Goal: Complete application form

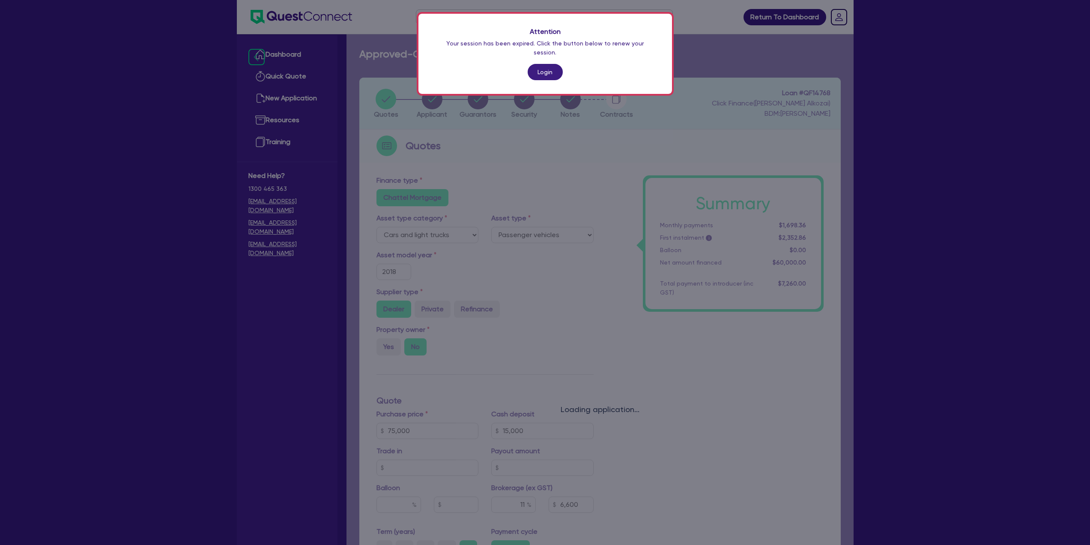
select select "CARS_AND_LIGHT_TRUCKS"
select select "PASSENGER_VEHICLES"
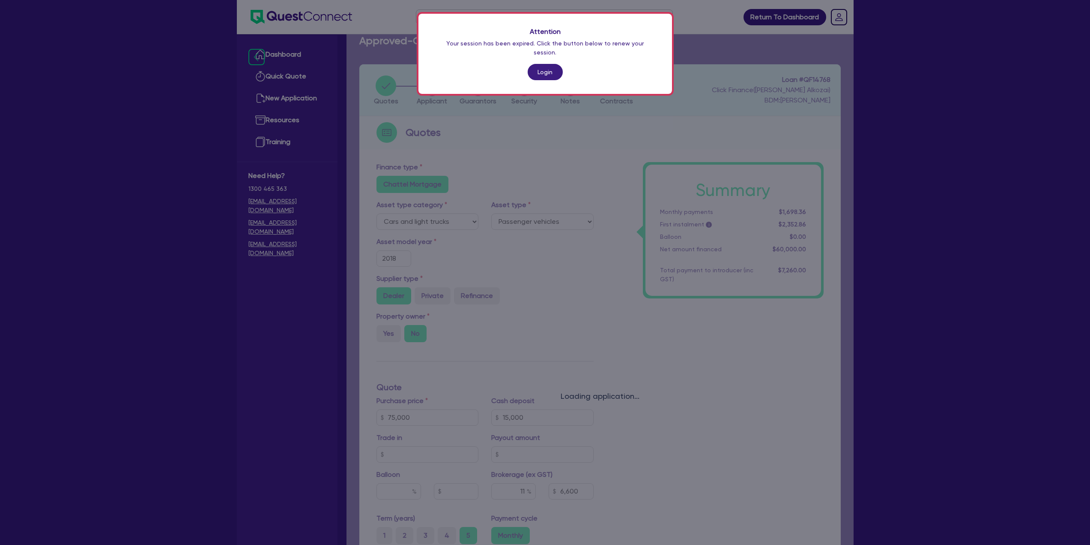
click at [587, 187] on div "Attention Your session has been expired. Click the button below to renew your s…" at bounding box center [545, 272] width 1090 height 545
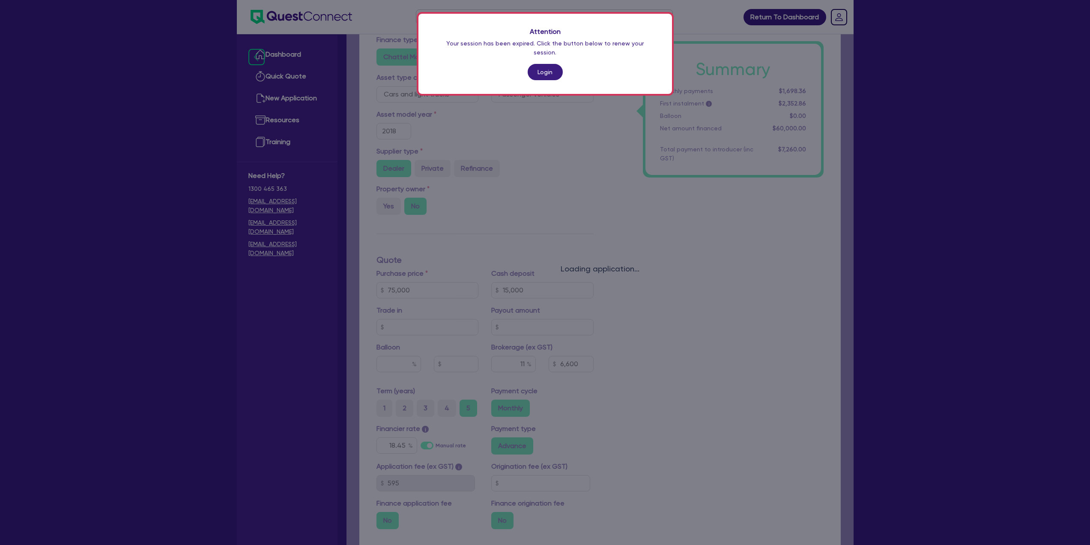
scroll to position [142, 0]
click at [503, 361] on div "Attention Your session has been expired. Click the button below to renew your s…" at bounding box center [545, 272] width 1090 height 545
click at [770, 371] on div "Attention Your session has been expired. Click the button below to renew your s…" at bounding box center [545, 272] width 1090 height 545
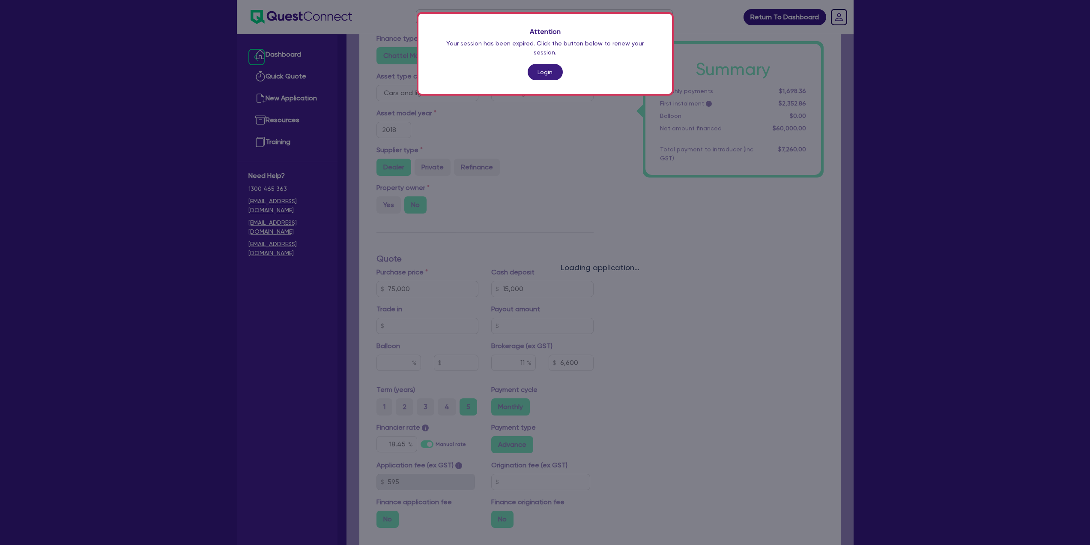
click at [770, 371] on div "Attention Your session has been expired. Click the button below to renew your s…" at bounding box center [545, 272] width 1090 height 545
click at [544, 64] on link "Login" at bounding box center [545, 72] width 35 height 16
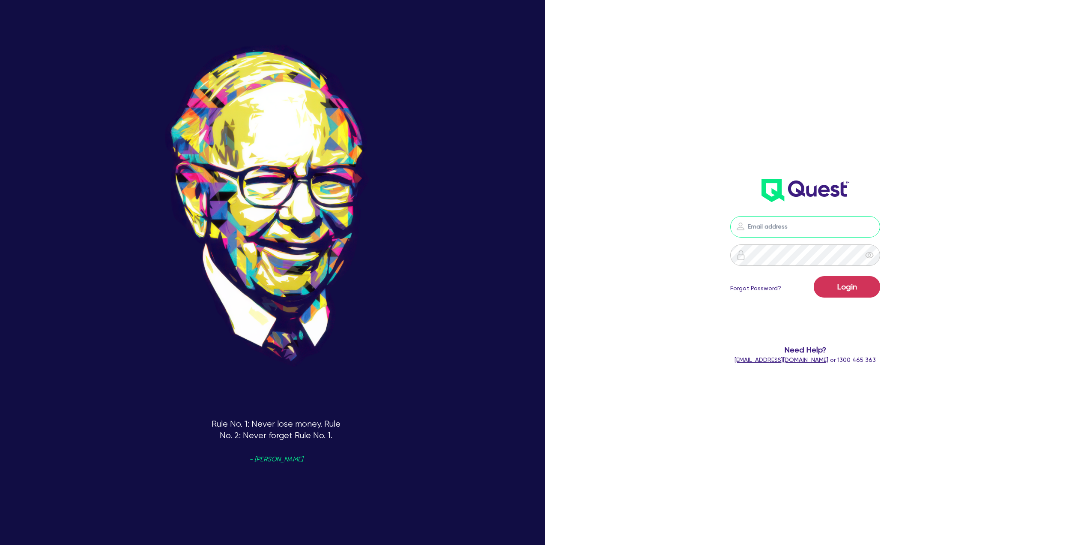
click at [805, 230] on input "email" at bounding box center [806, 226] width 150 height 21
type input "[PERSON_NAME][EMAIL_ADDRESS][DOMAIN_NAME]"
click at [814, 276] on button "Login" at bounding box center [847, 286] width 66 height 21
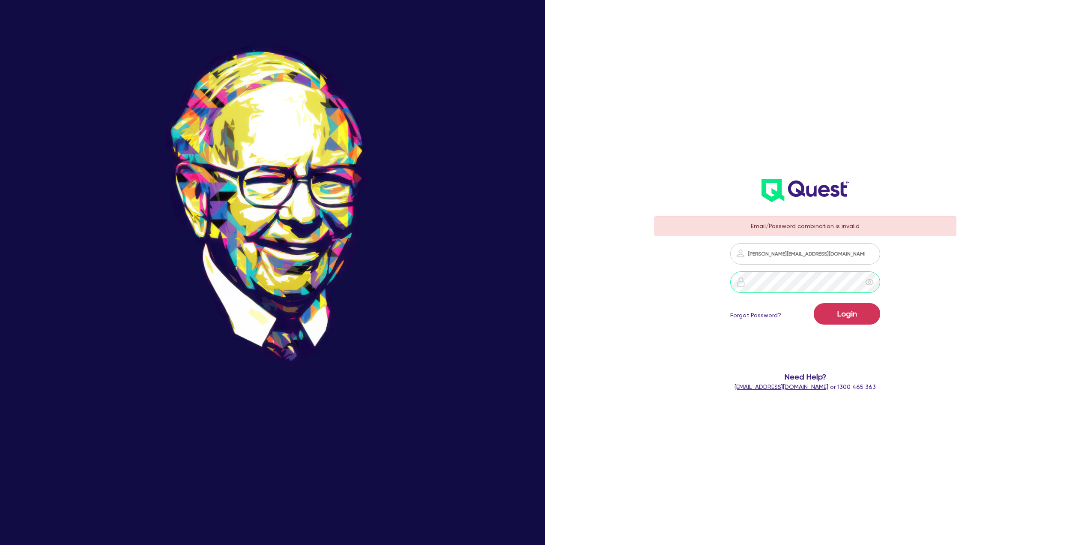
click at [814, 303] on button "Login" at bounding box center [847, 313] width 66 height 21
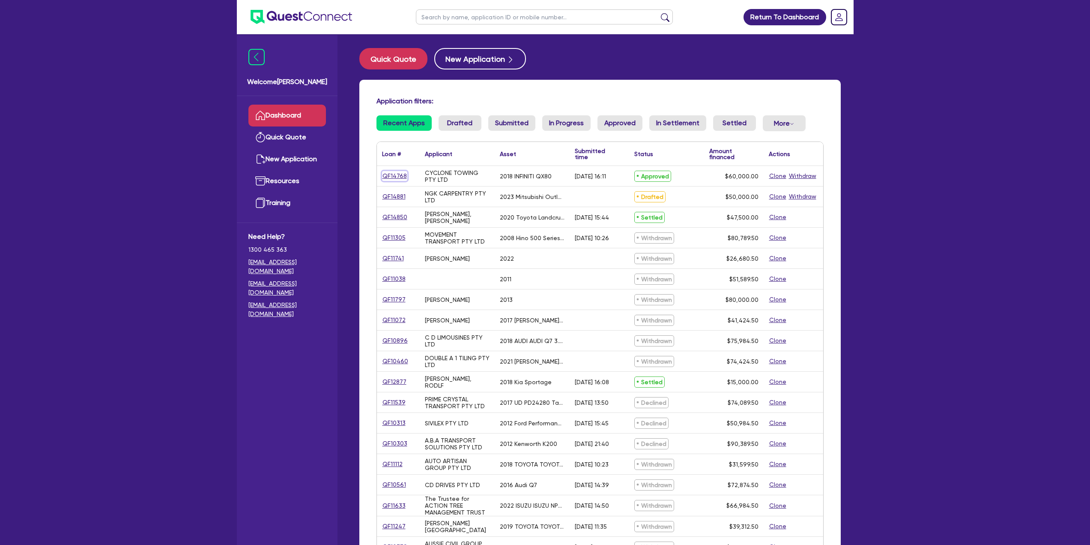
click at [395, 177] on link "QF14768" at bounding box center [394, 176] width 25 height 10
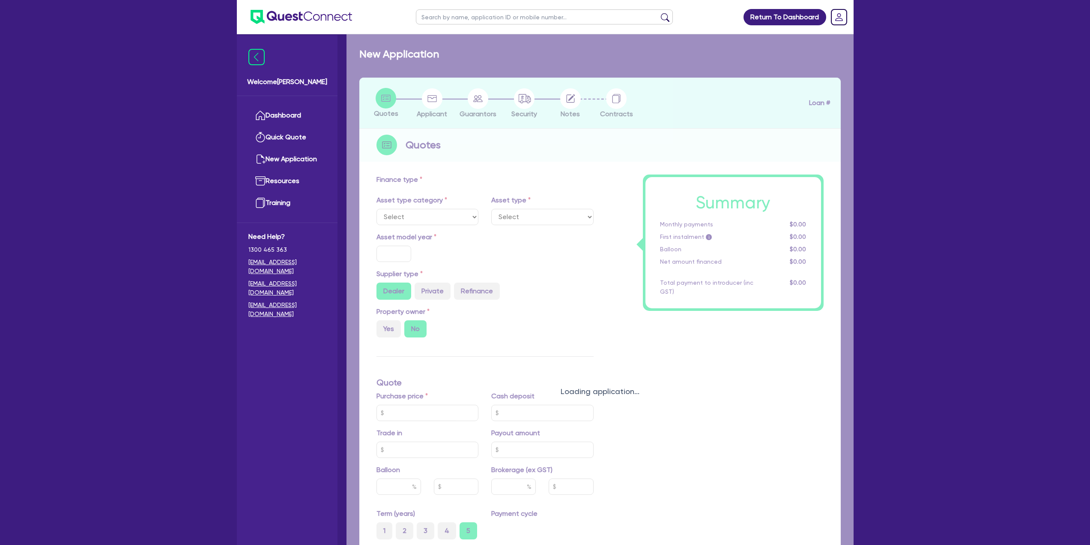
select select "CARS_AND_LIGHT_TRUCKS"
type input "2018"
type input "75,000"
type input "15,000"
type input "11"
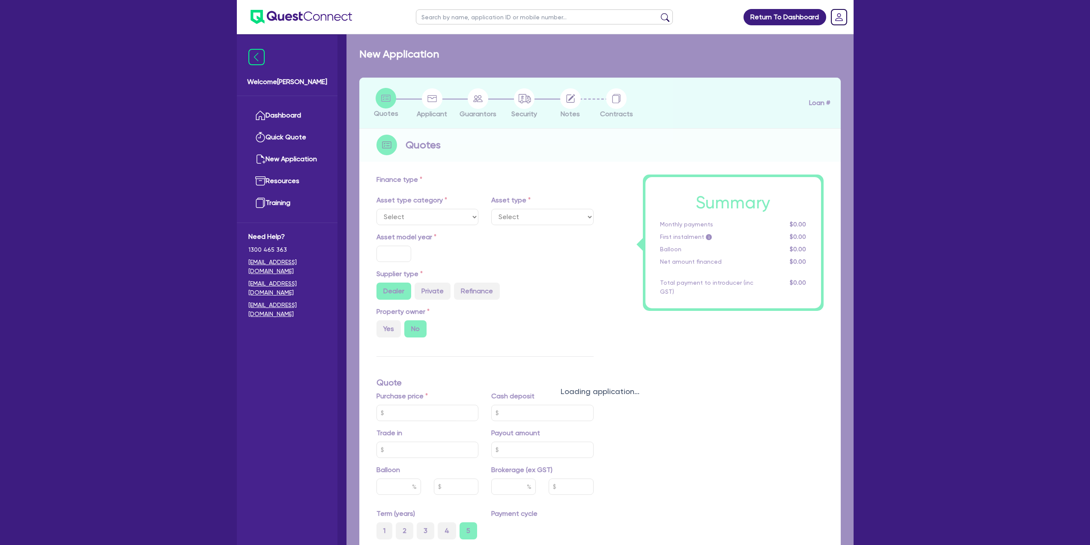
type input "6,600"
type input "18.45"
select select "PASSENGER_VEHICLES"
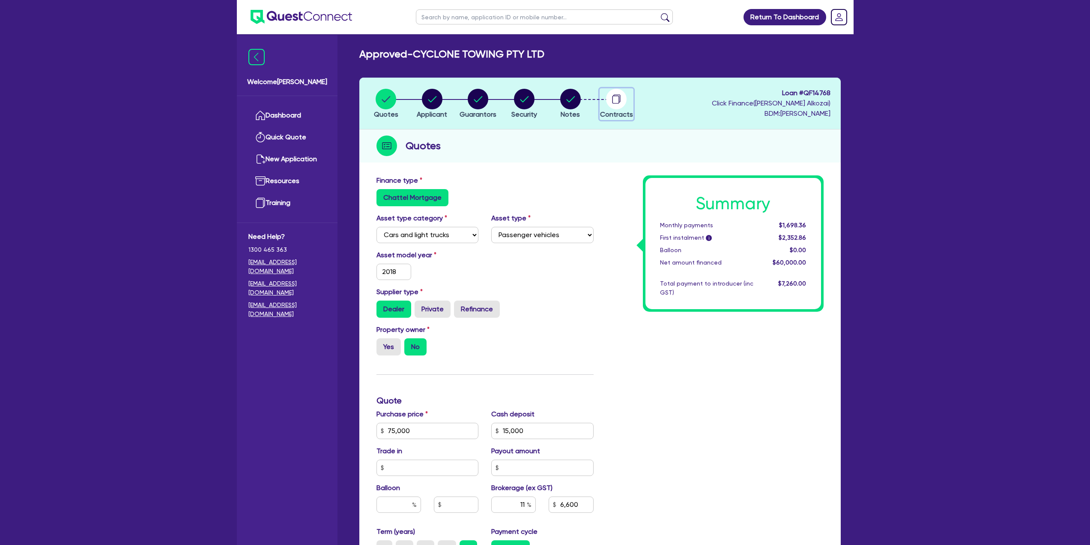
click at [617, 99] on circle "button" at bounding box center [616, 99] width 21 height 21
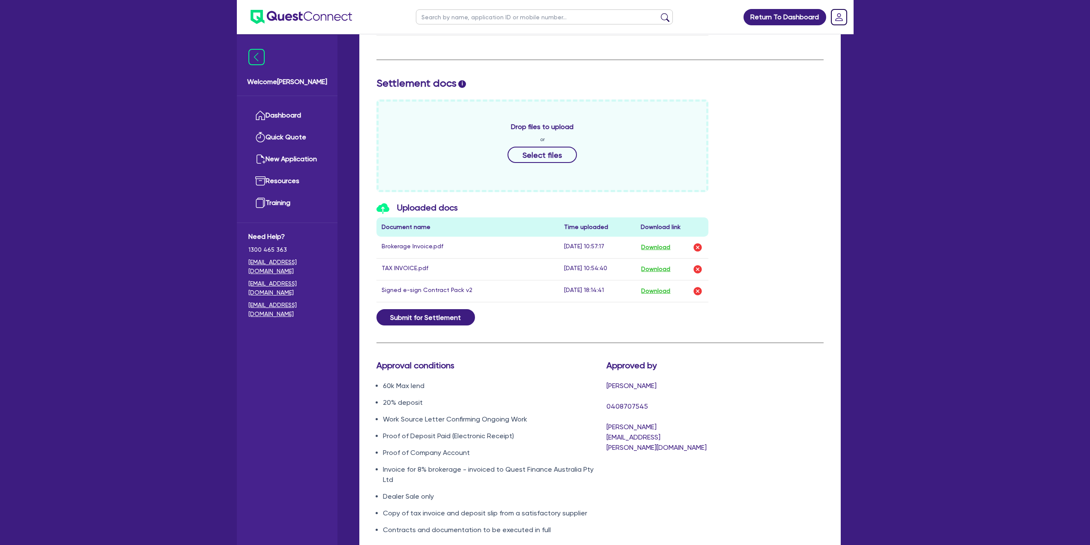
scroll to position [335, 0]
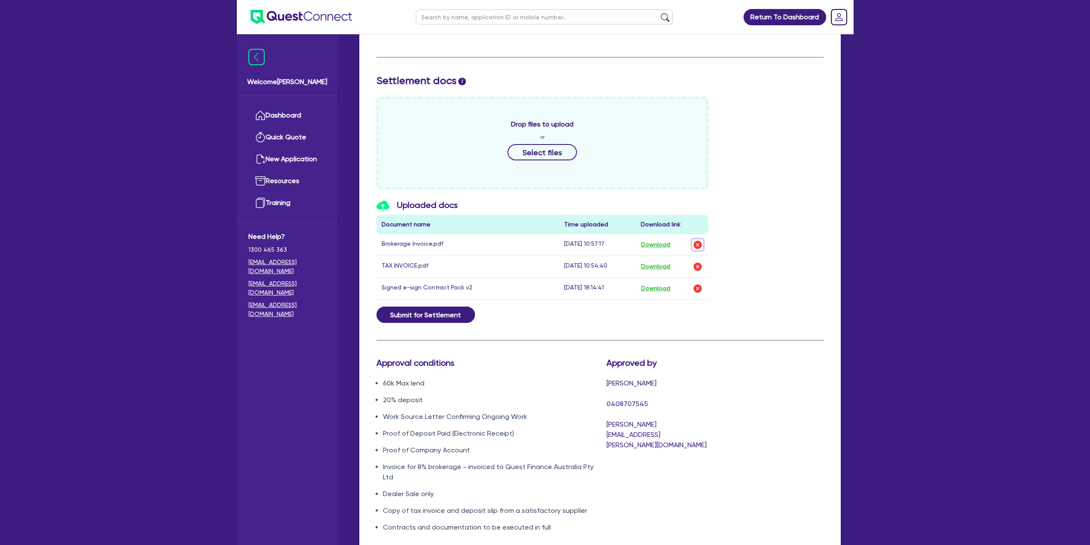
click at [698, 243] on img "button" at bounding box center [698, 245] width 10 height 10
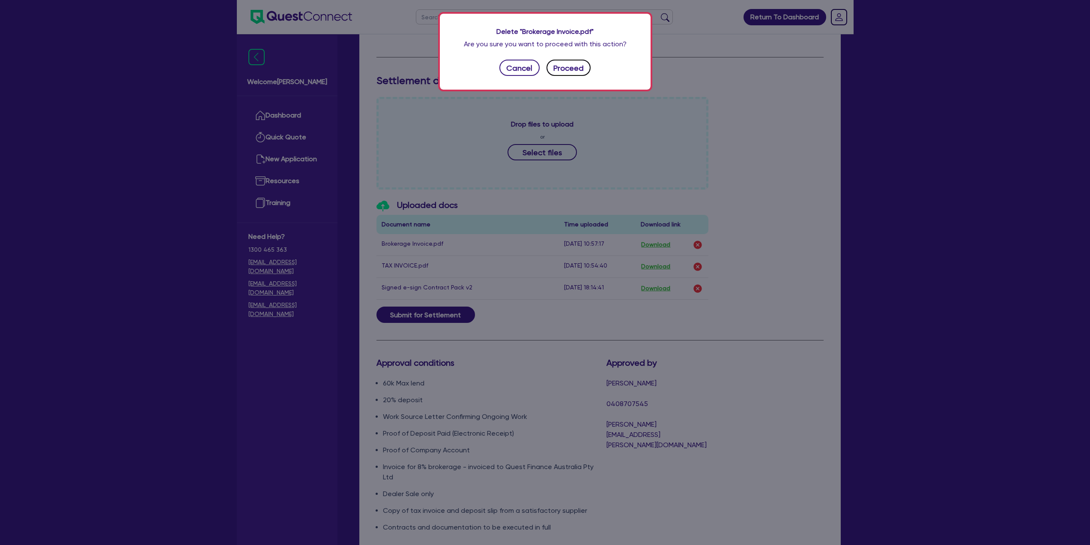
click at [558, 69] on button "Proceed" at bounding box center [569, 68] width 45 height 16
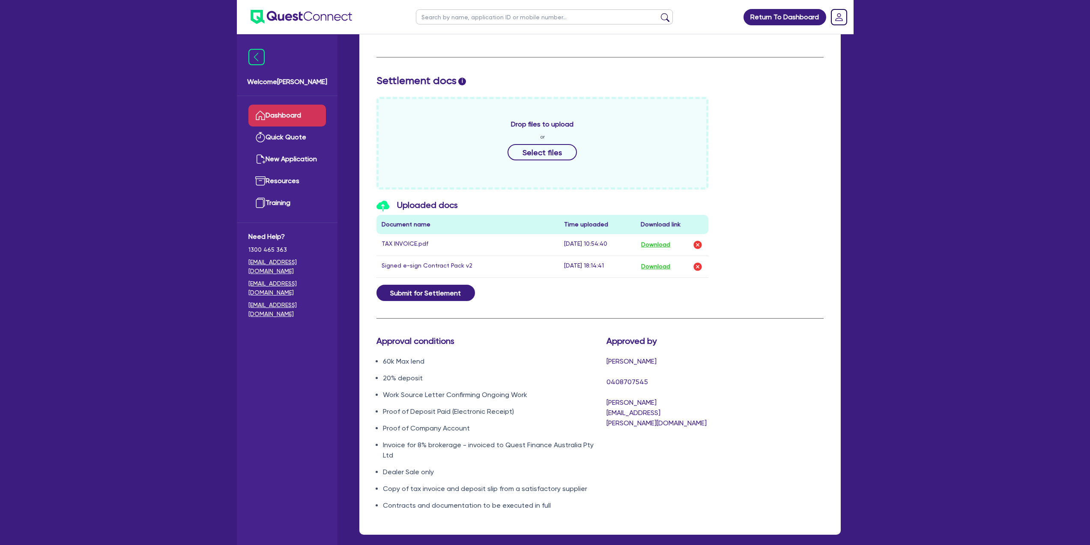
click at [267, 116] on link "Dashboard" at bounding box center [288, 116] width 78 height 22
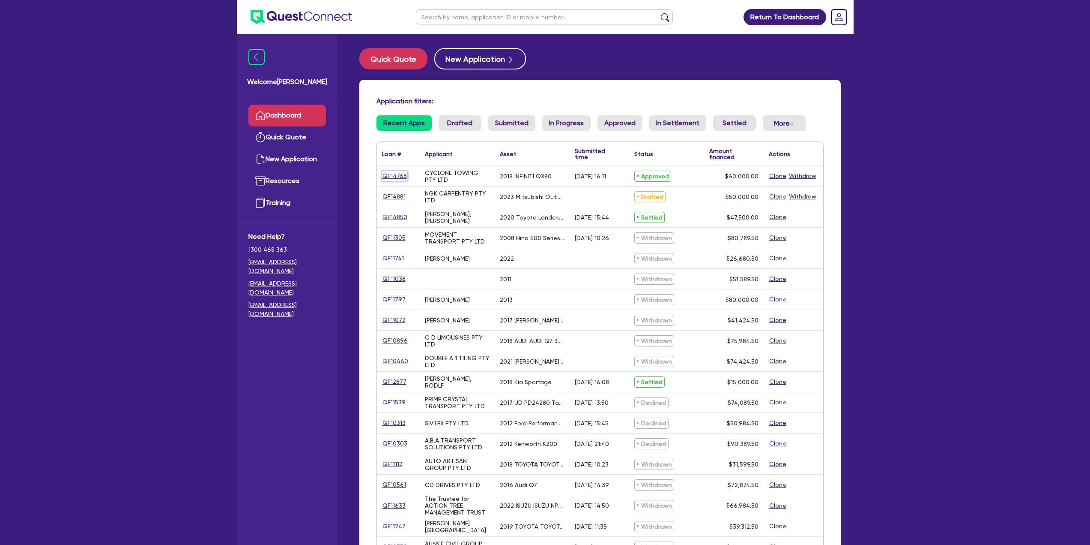
click at [390, 174] on link "QF14768" at bounding box center [394, 176] width 25 height 10
select select "CARS_AND_LIGHT_TRUCKS"
select select "PASSENGER_VEHICLES"
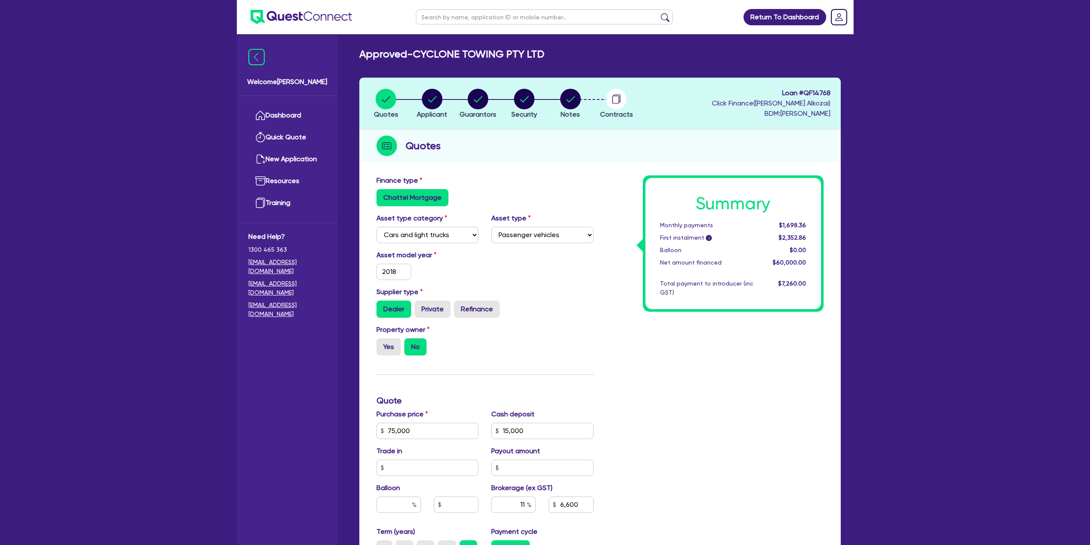
click at [390, 174] on div "Finance type Chattel Mortgage Asset type category Select Cars and light trucks …" at bounding box center [600, 445] width 482 height 549
click at [621, 100] on circle "button" at bounding box center [616, 99] width 21 height 21
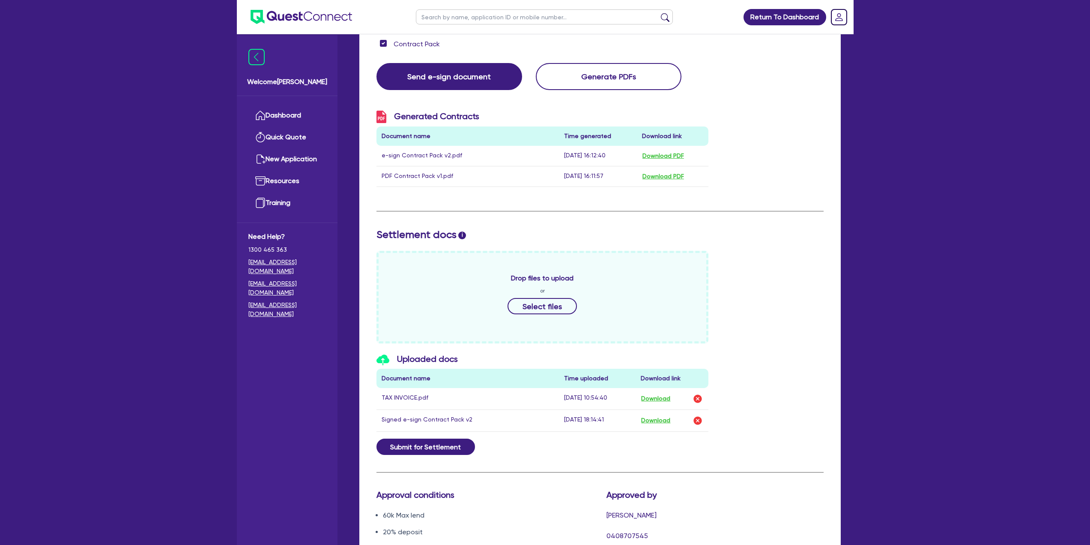
scroll to position [300, 0]
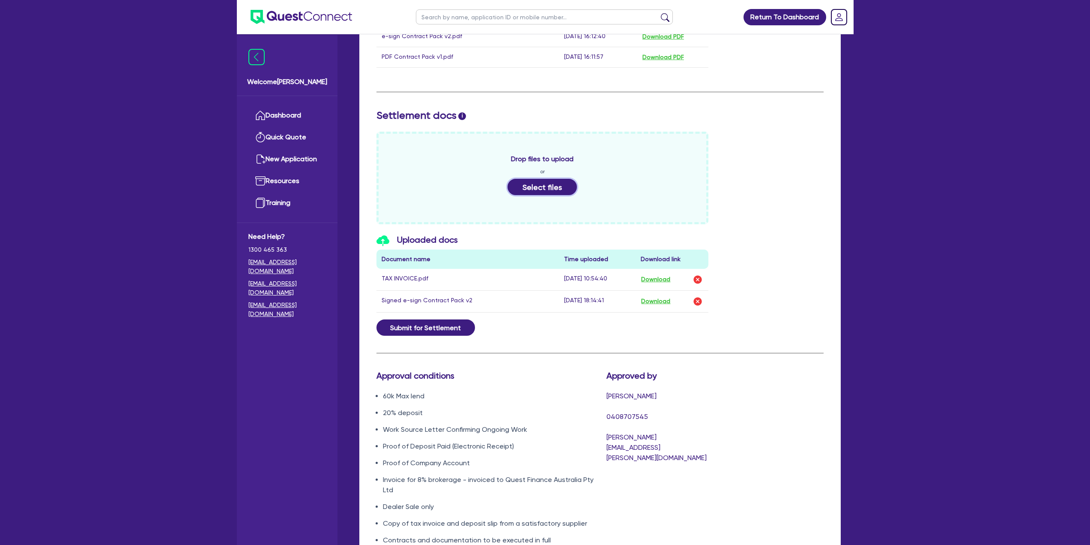
click at [548, 192] on button "Select files" at bounding box center [542, 187] width 69 height 16
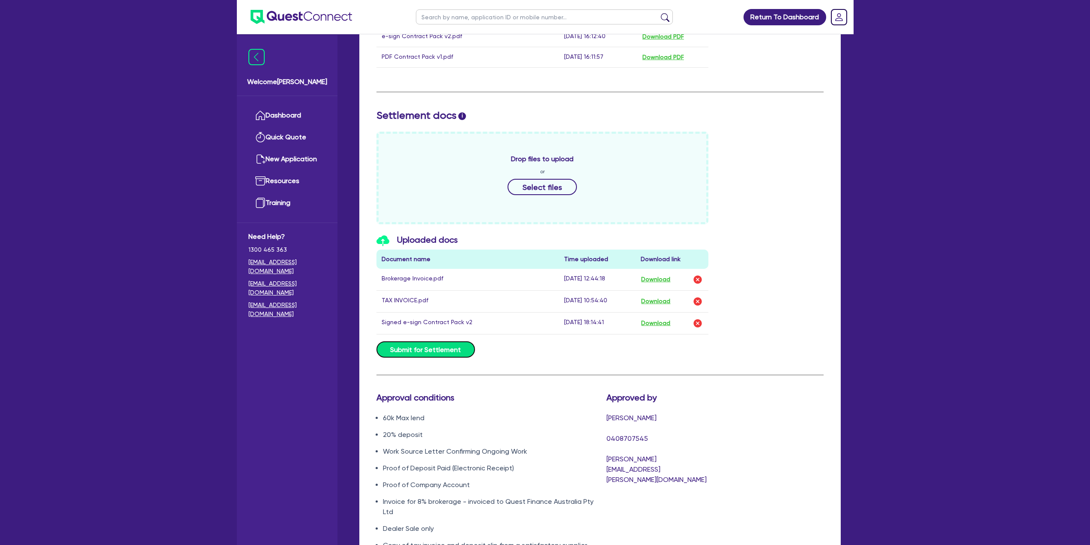
click at [454, 349] on button "Submit for Settlement" at bounding box center [426, 349] width 99 height 16
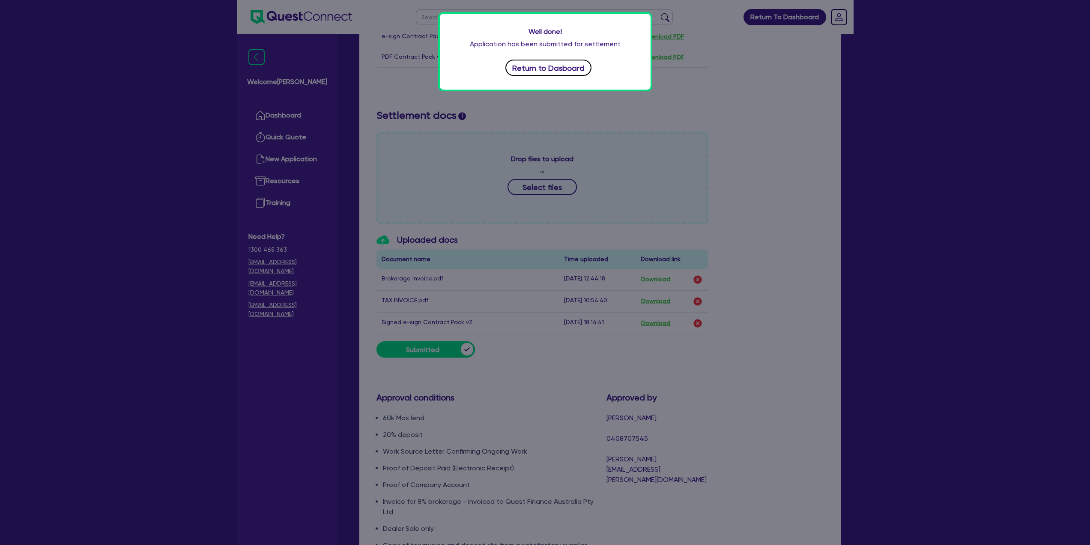
click at [569, 70] on button "Return to Dasboard" at bounding box center [549, 68] width 87 height 16
